Goal: Task Accomplishment & Management: Use online tool/utility

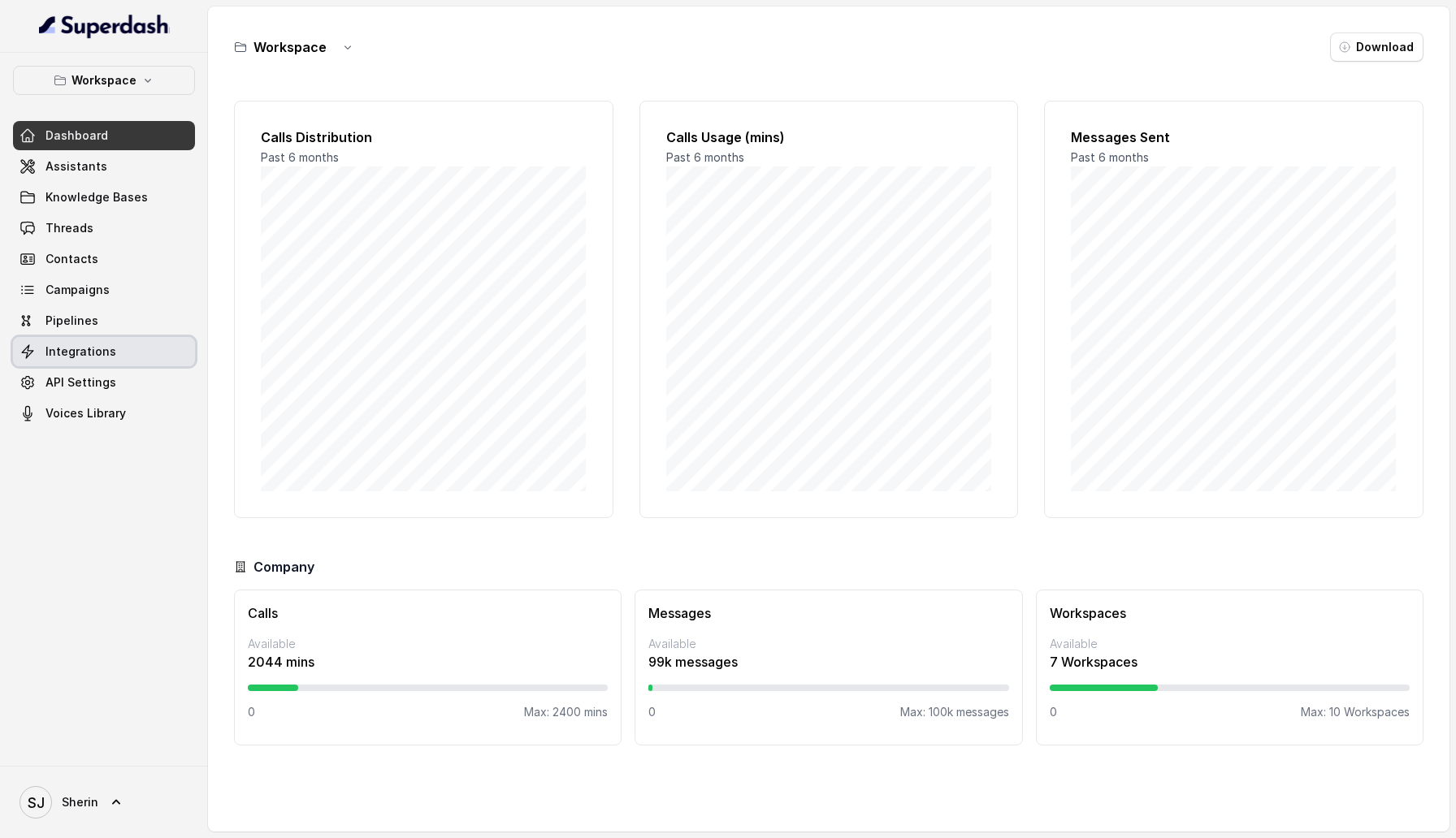
click at [119, 362] on link "Integrations" at bounding box center [104, 352] width 182 height 29
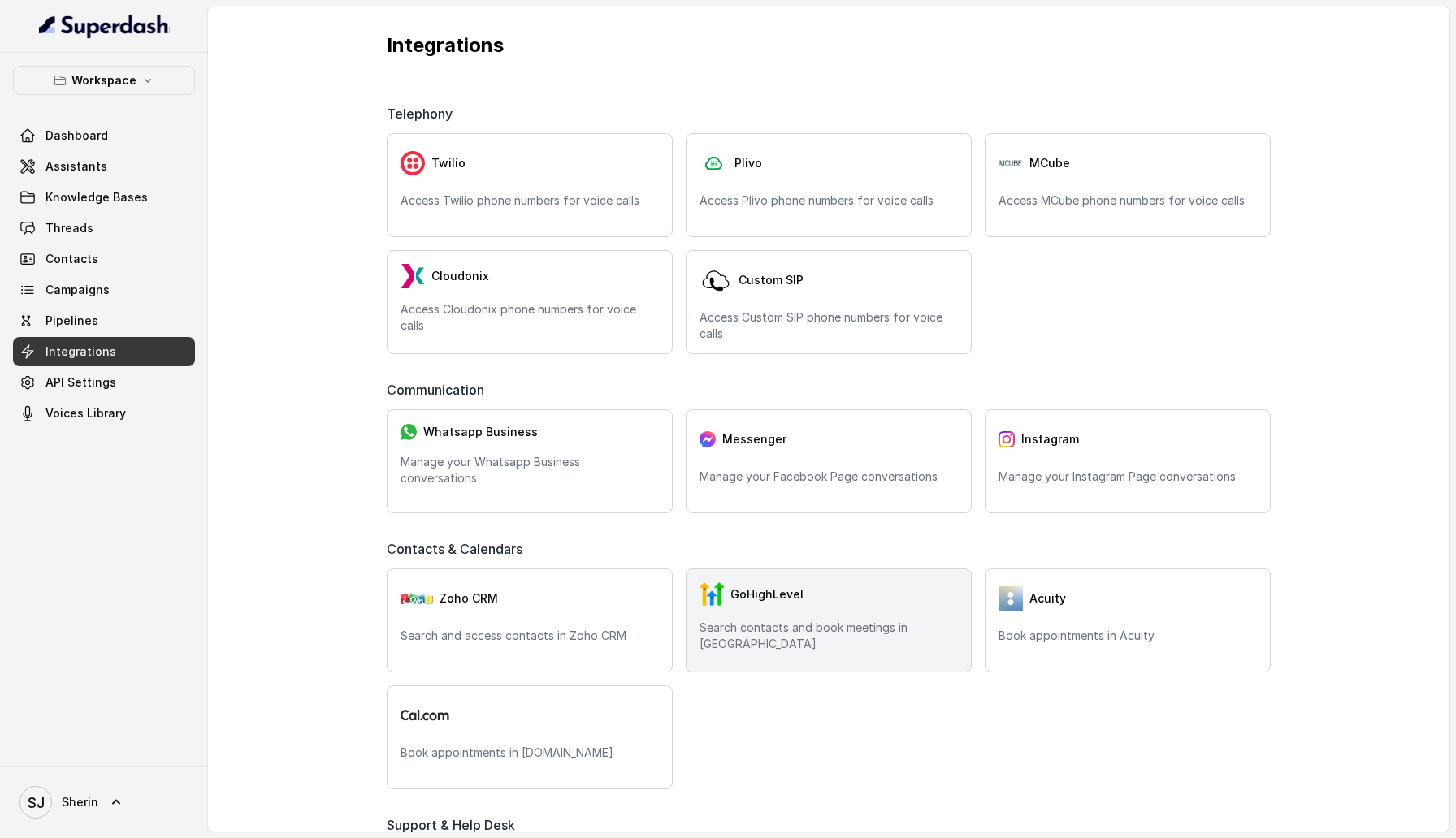
click at [759, 619] on div "GoHighLevel Search contacts and book meetings in GHL" at bounding box center [828, 621] width 286 height 104
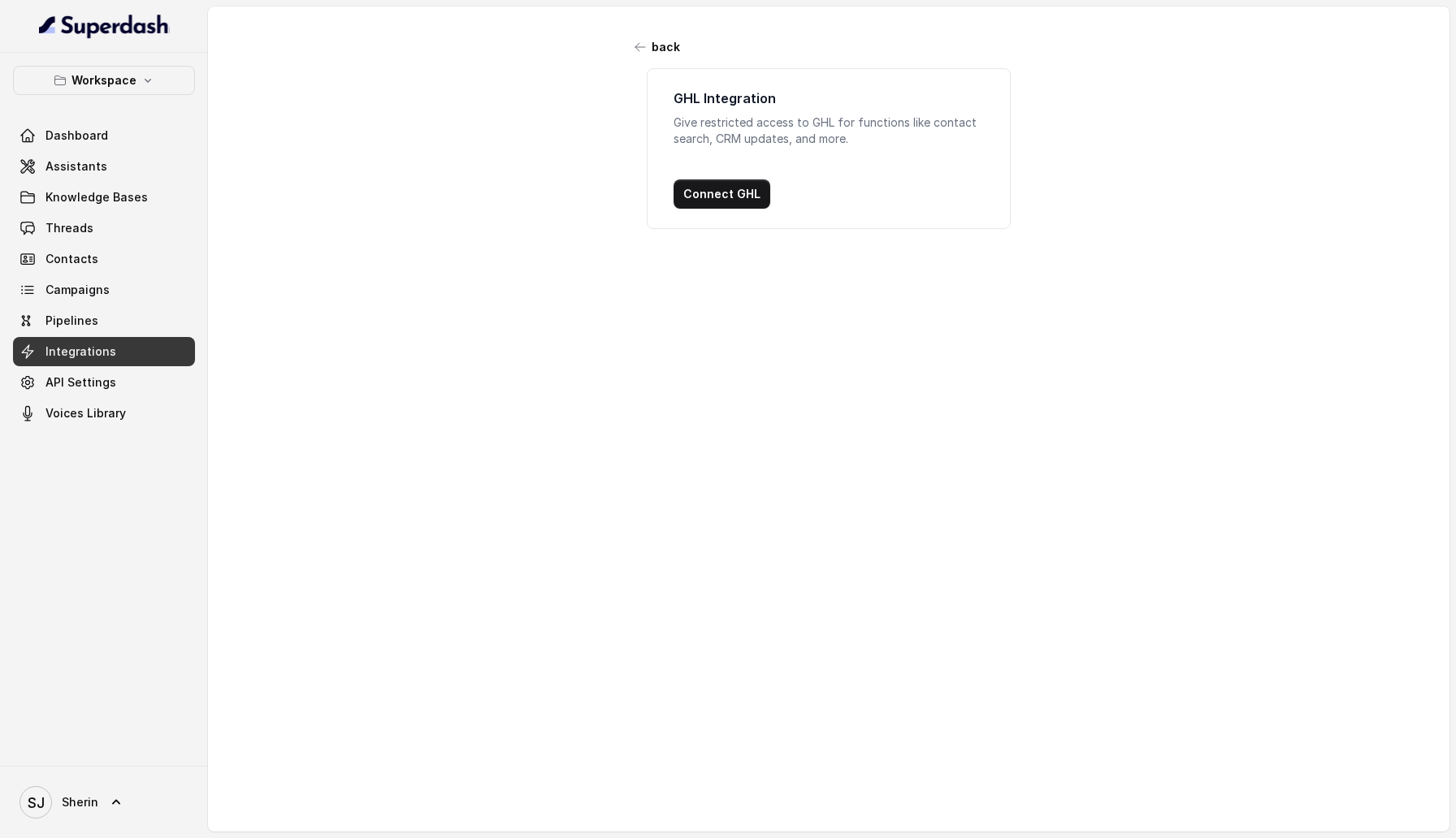
click at [721, 177] on div "GHL Integration Give restricted access to GHL for functions like contact search…" at bounding box center [829, 148] width 364 height 161
click at [721, 202] on button "Connect GHL" at bounding box center [722, 195] width 96 height 29
click at [103, 381] on span "API Settings" at bounding box center [81, 383] width 71 height 16
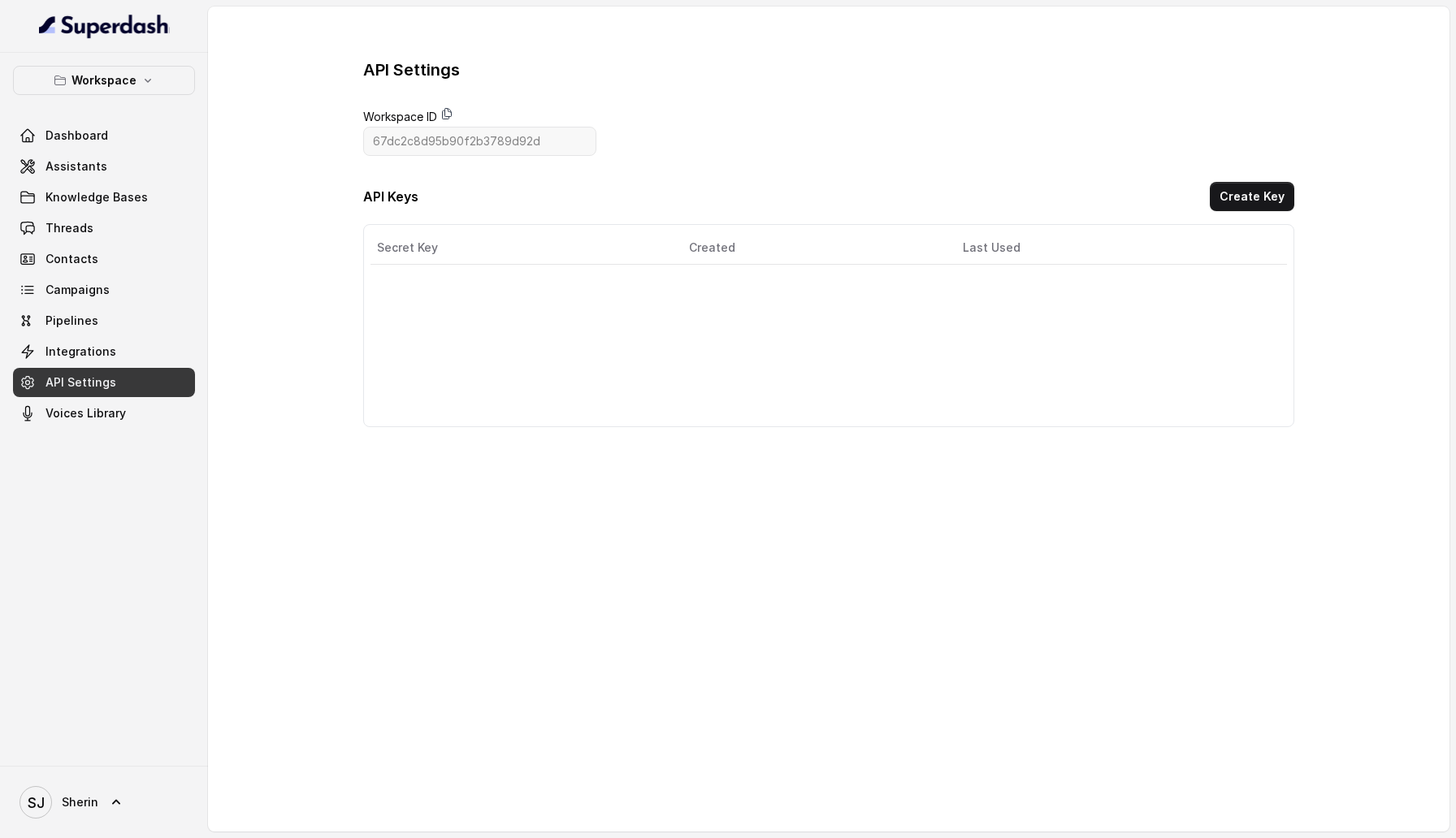
click at [448, 114] on icon at bounding box center [446, 114] width 13 height 13
click at [1270, 179] on div "API Settings Workspace ID 67dc2c8d95b90f2b3789d92d API Keys Create Key Secret K…" at bounding box center [829, 243] width 931 height 369
click at [1262, 190] on button "Create Key" at bounding box center [1252, 196] width 85 height 29
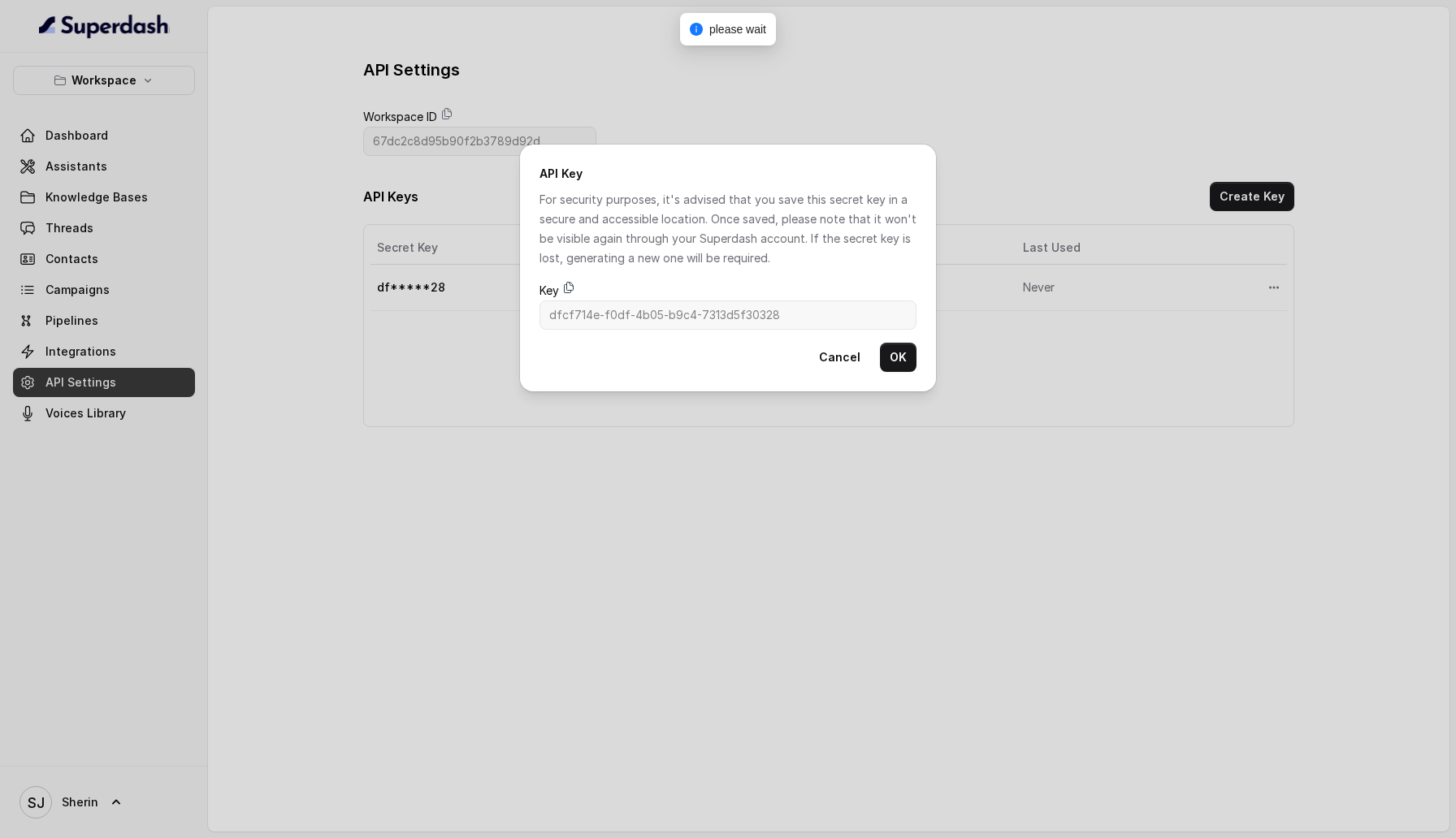
click at [566, 289] on icon at bounding box center [569, 288] width 9 height 11
click at [570, 289] on icon at bounding box center [569, 287] width 13 height 13
click at [820, 93] on div "API Key For security purposes, it's advised that you save this secret key in a …" at bounding box center [728, 419] width 1456 height 838
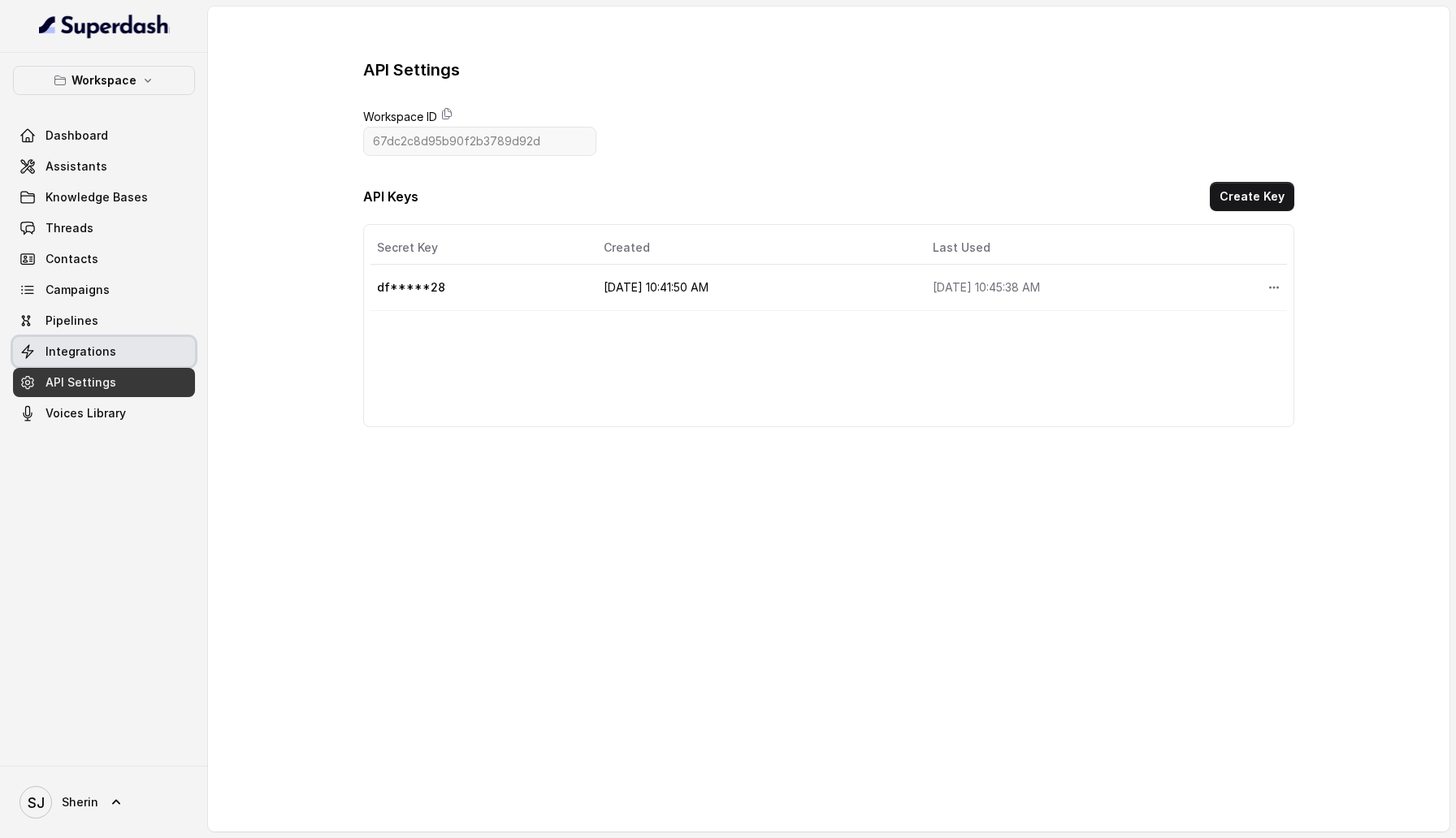
click at [110, 352] on span "Integrations" at bounding box center [81, 352] width 71 height 16
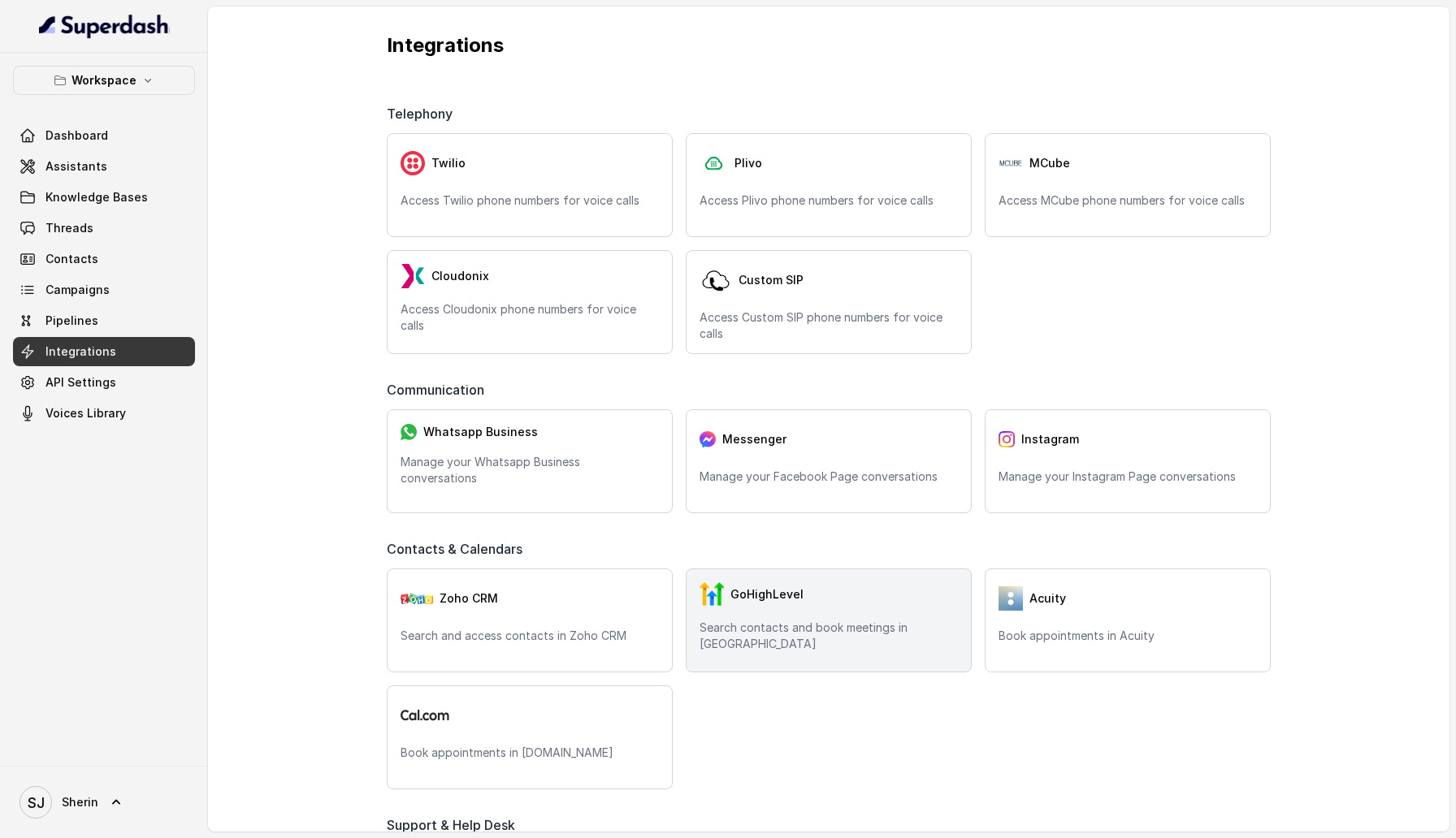
click at [820, 599] on div "GoHighLevel" at bounding box center [829, 594] width 258 height 25
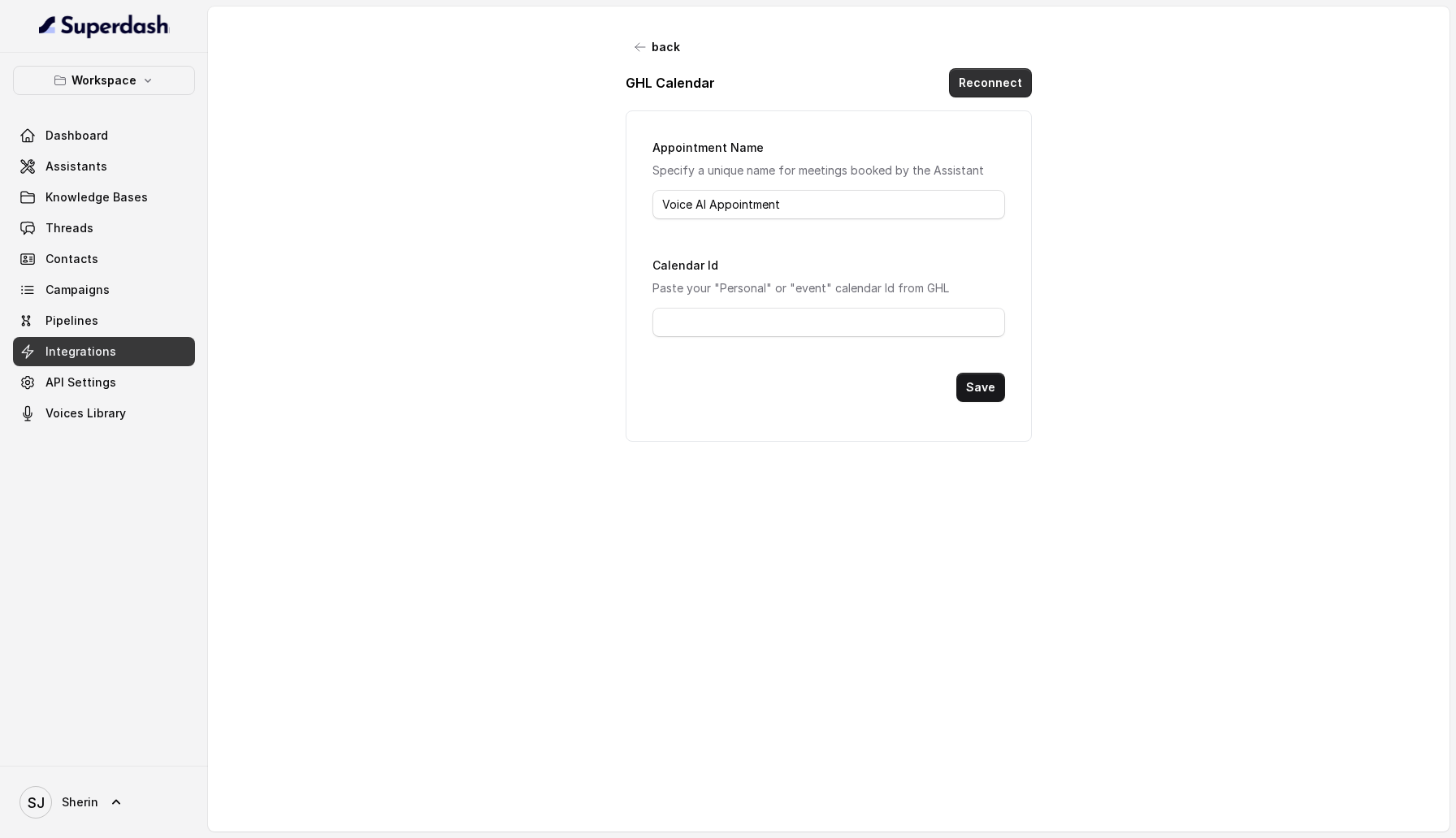
click at [1009, 75] on button "Reconnect" at bounding box center [990, 83] width 83 height 29
click at [124, 426] on link "Voices Library" at bounding box center [104, 414] width 182 height 29
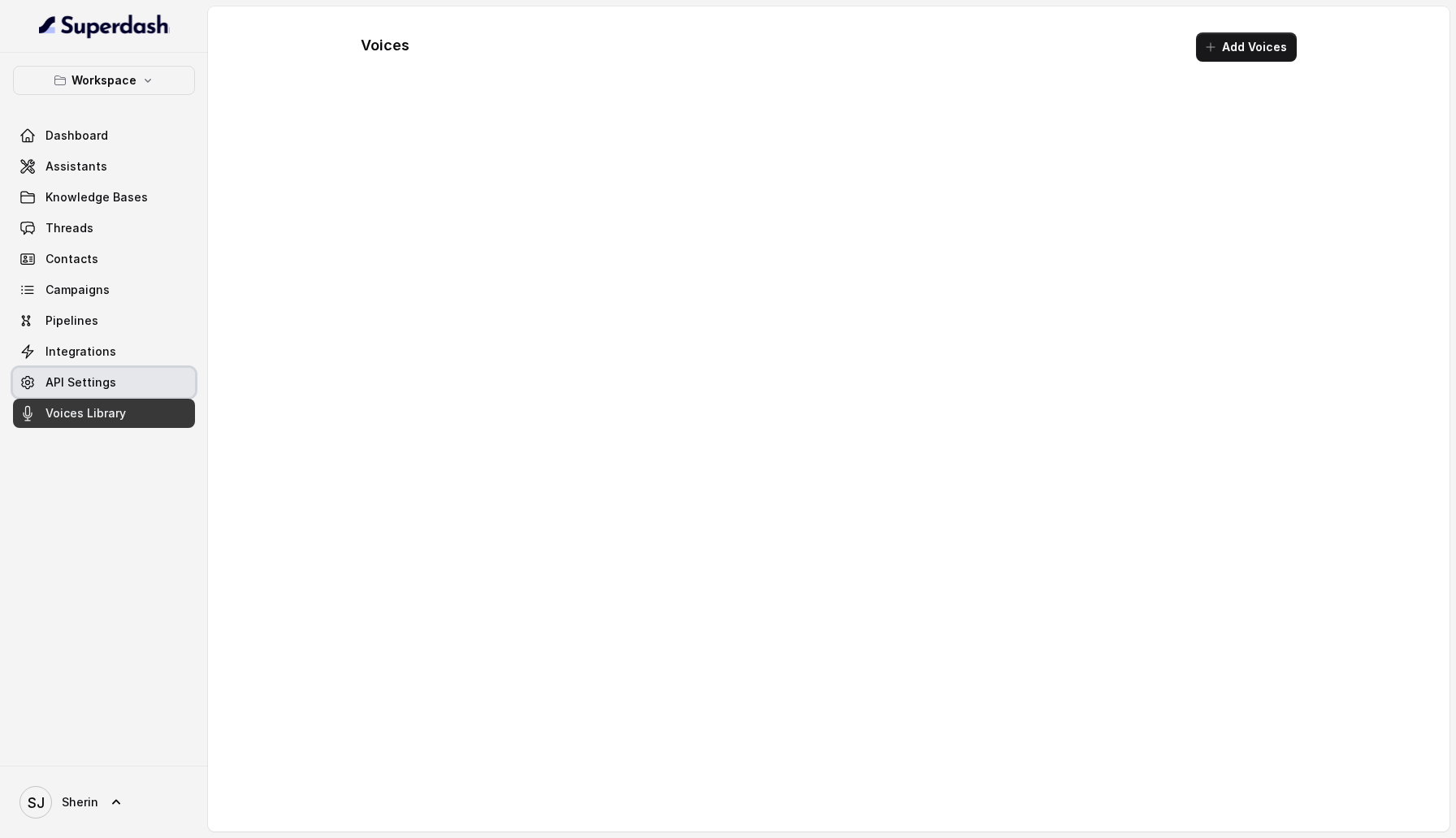
click at [124, 353] on link "Integrations" at bounding box center [104, 352] width 182 height 29
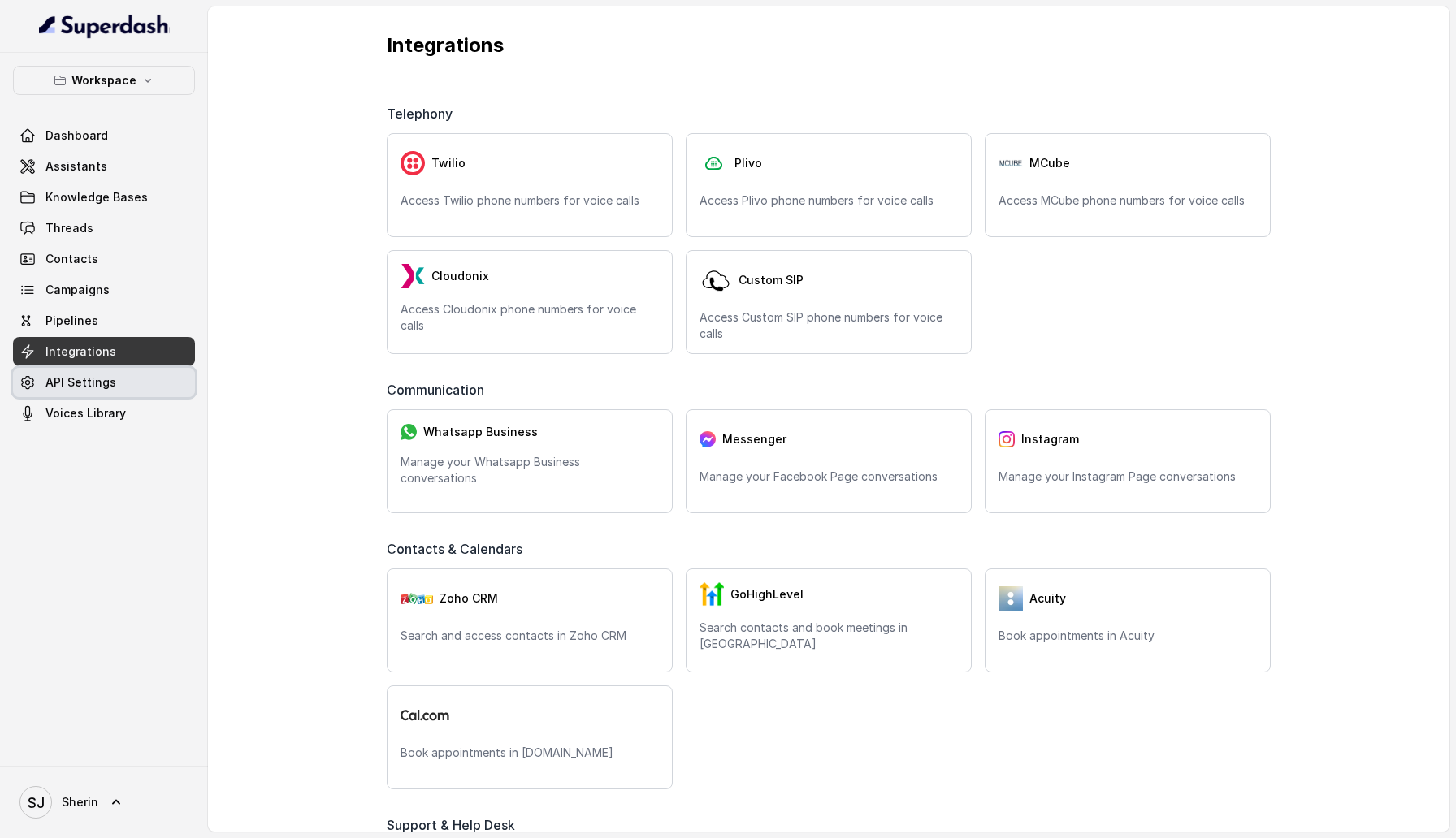
click at [124, 393] on link "API Settings" at bounding box center [104, 383] width 182 height 29
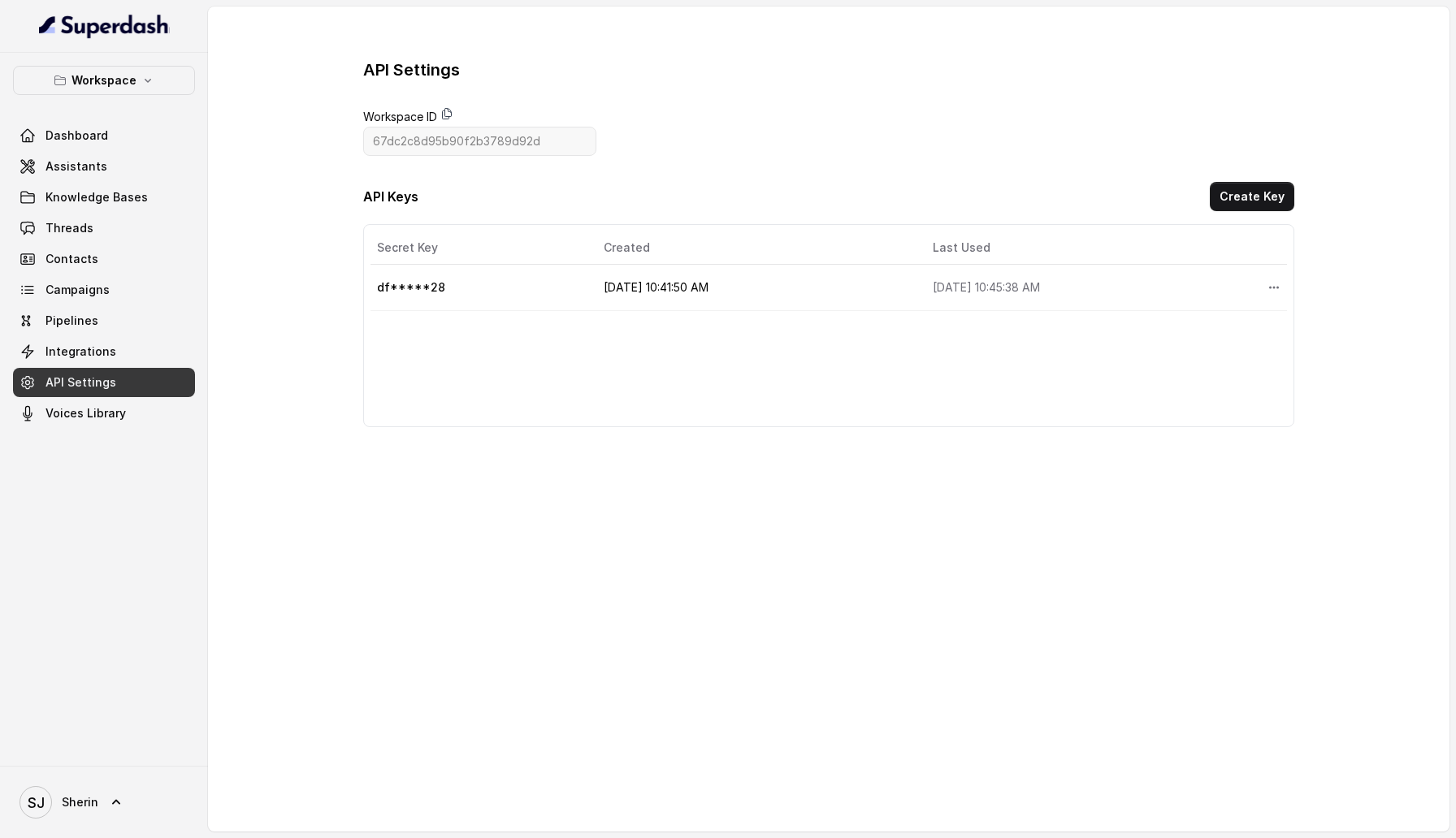
click at [443, 114] on icon at bounding box center [446, 114] width 13 height 13
click at [138, 356] on link "Integrations" at bounding box center [104, 352] width 182 height 29
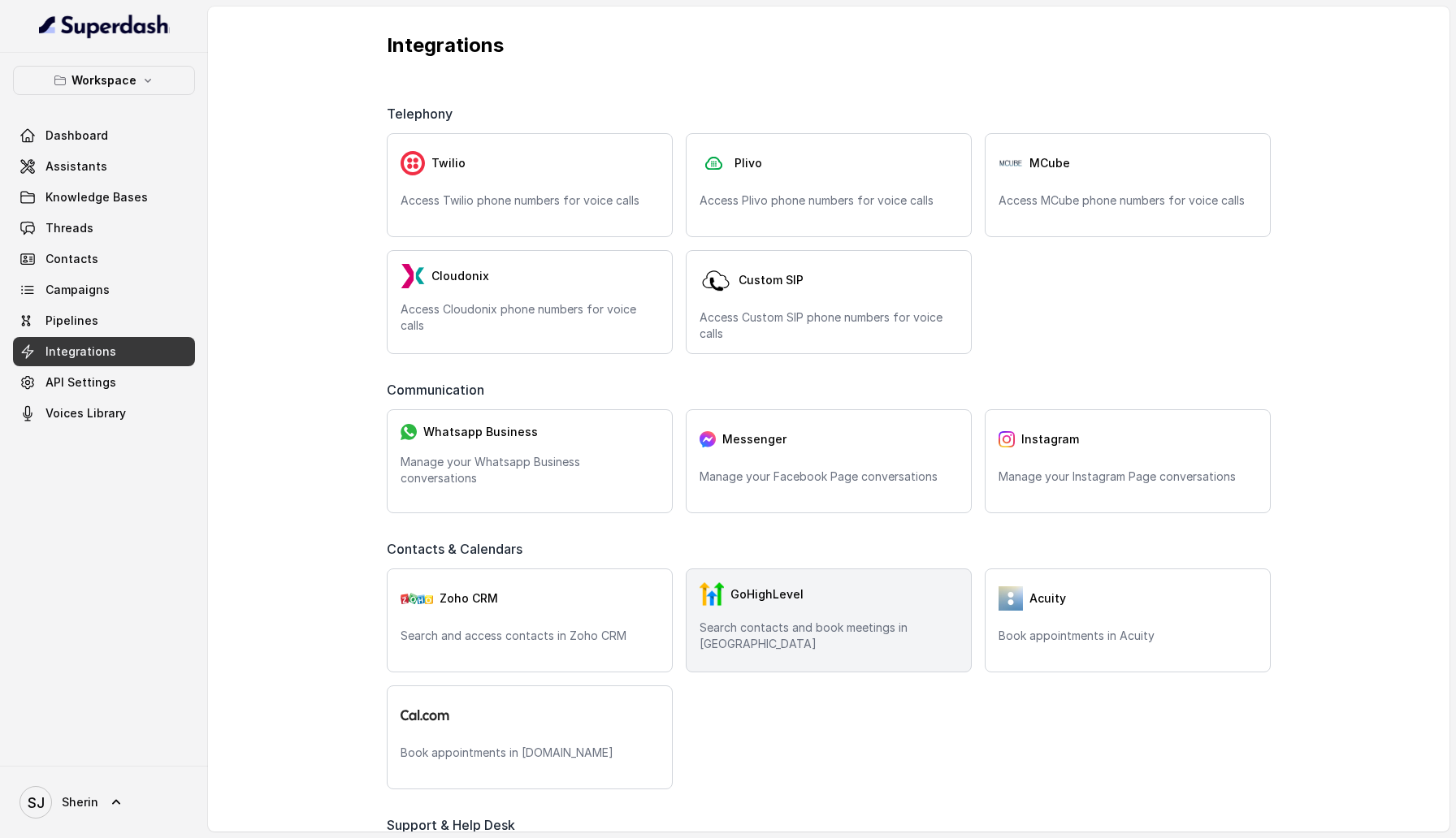
click at [779, 618] on div "GoHighLevel Search contacts and book meetings in GHL" at bounding box center [828, 621] width 286 height 104
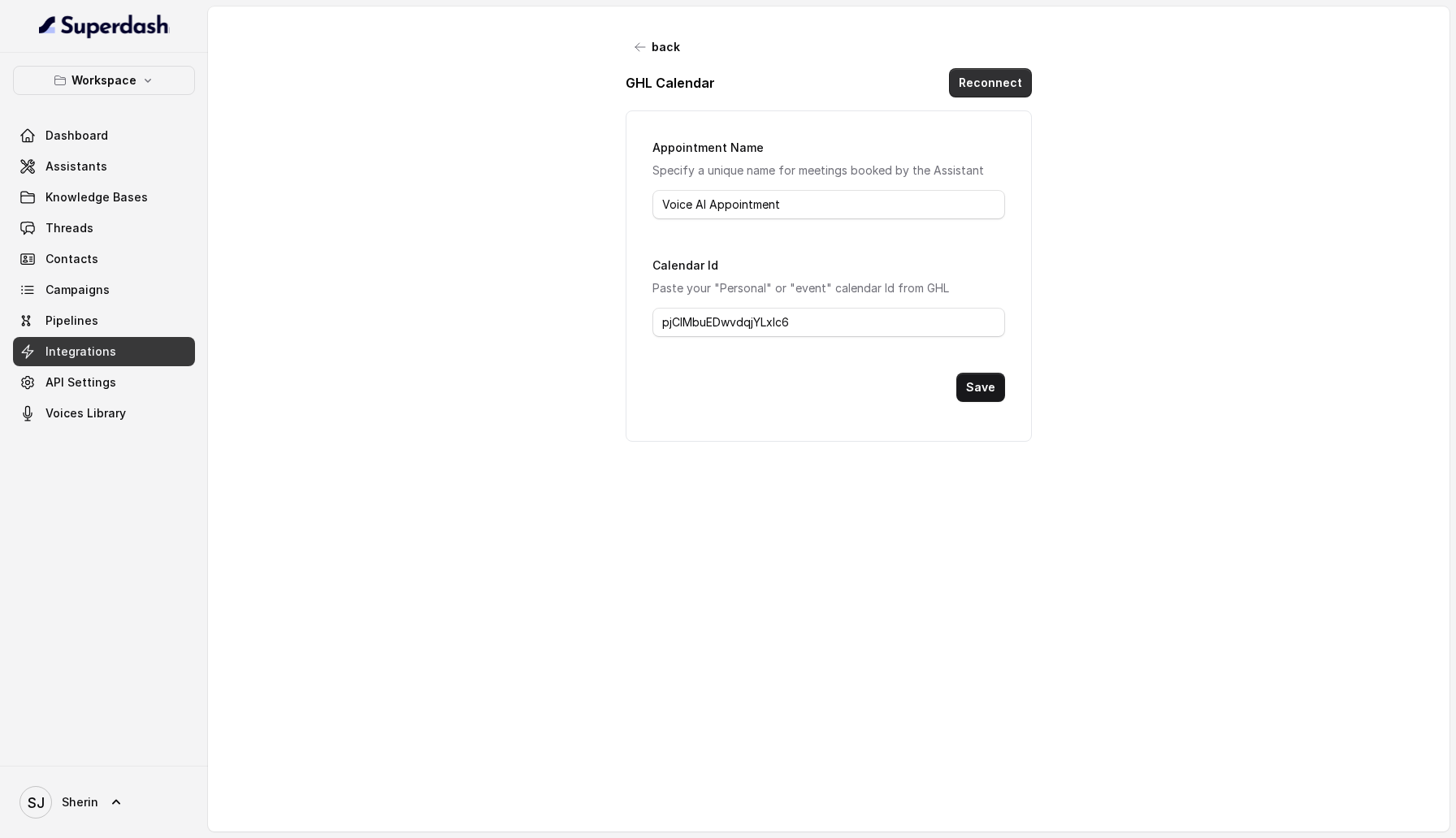
click at [1012, 94] on button "Reconnect" at bounding box center [990, 83] width 83 height 29
